Goal: Information Seeking & Learning: Compare options

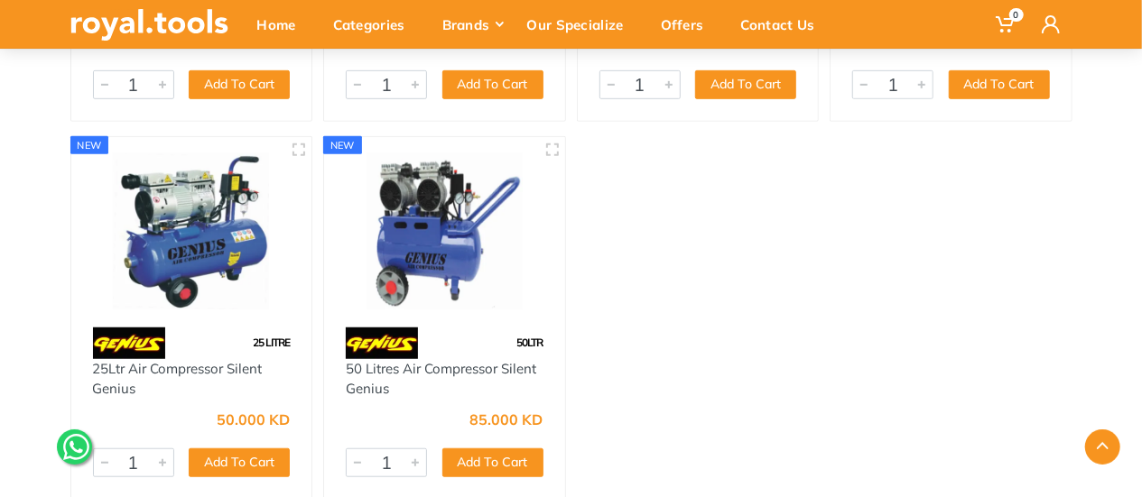
scroll to position [3875, 0]
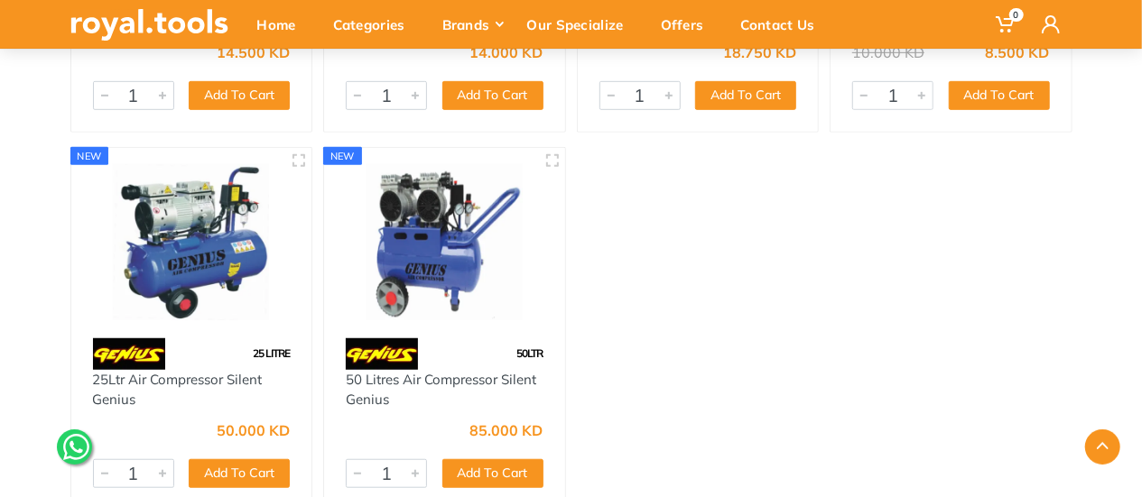
scroll to position [3937, 0]
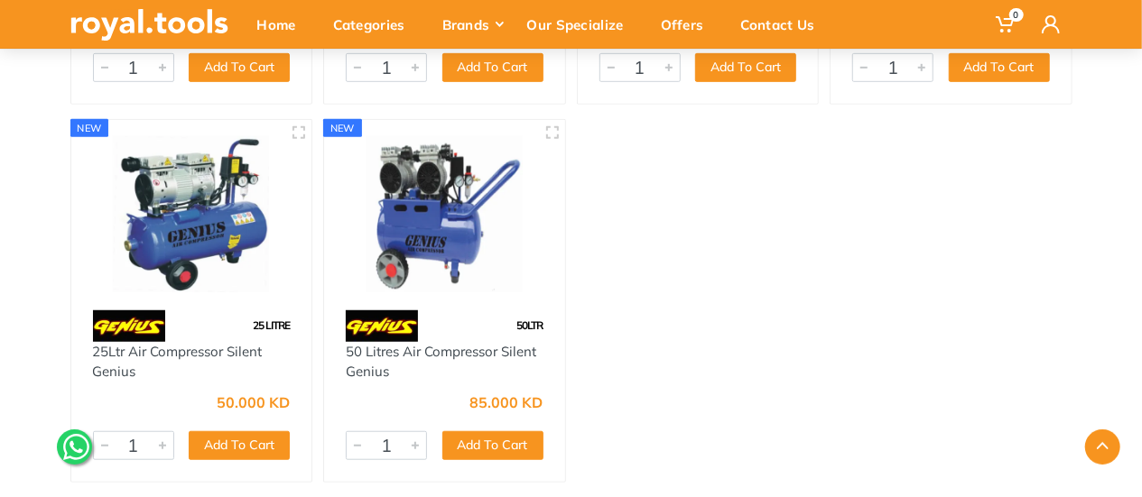
click at [467, 250] on img at bounding box center [444, 214] width 209 height 156
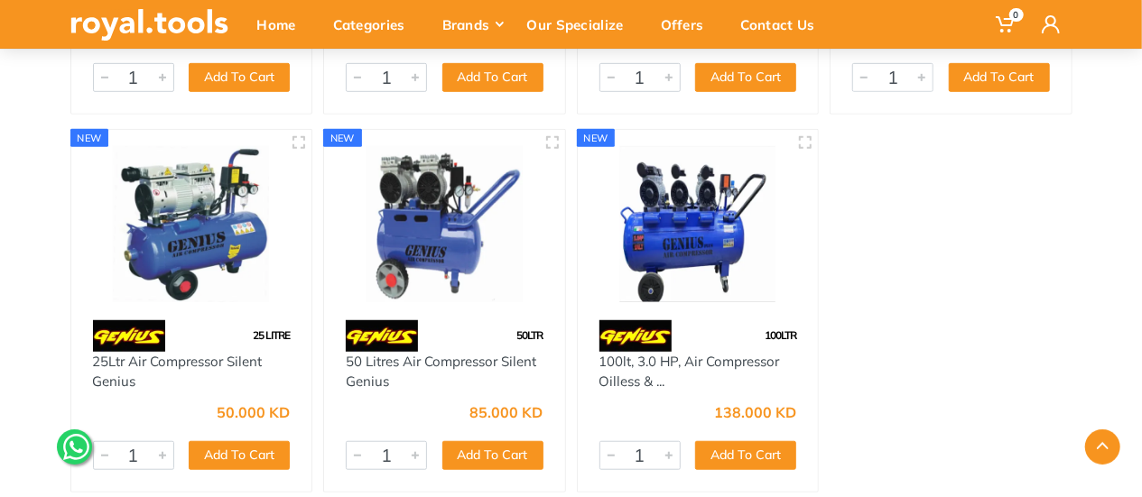
scroll to position [3965, 0]
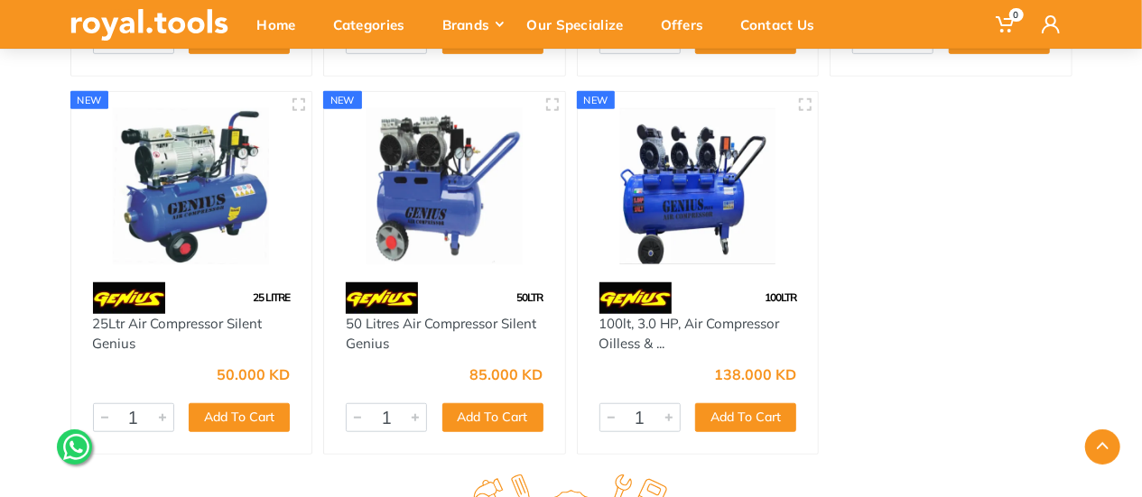
click at [712, 219] on img at bounding box center [698, 186] width 209 height 156
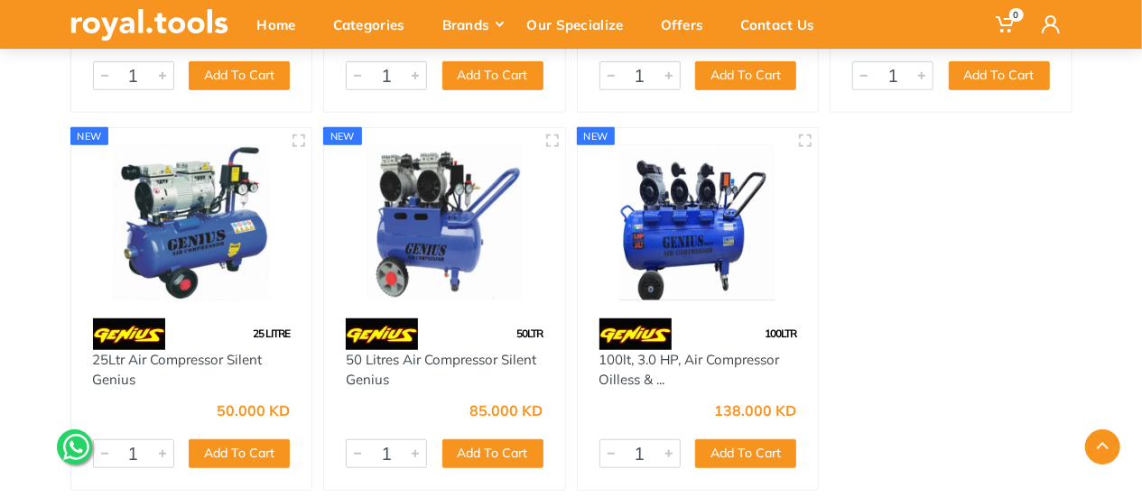
scroll to position [3875, 0]
